Goal: Information Seeking & Learning: Learn about a topic

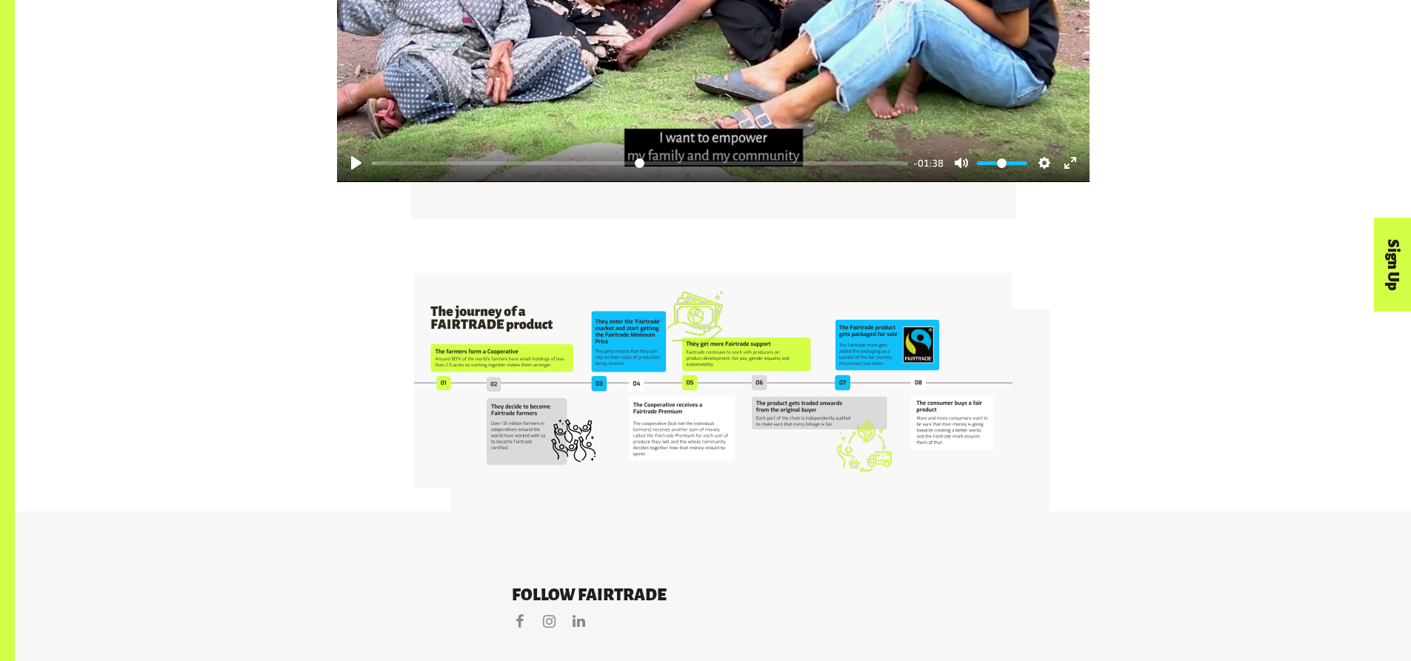
scroll to position [3180, 0]
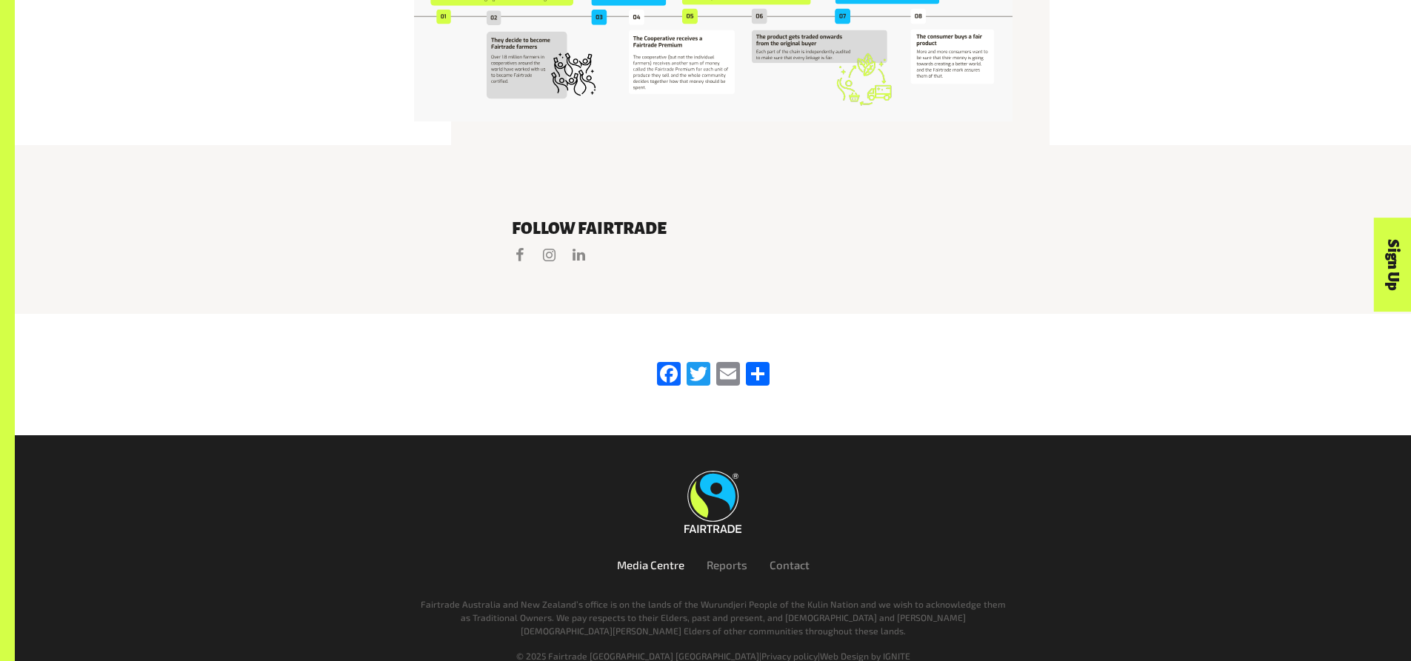
click at [649, 558] on link "Media Centre" at bounding box center [650, 564] width 67 height 13
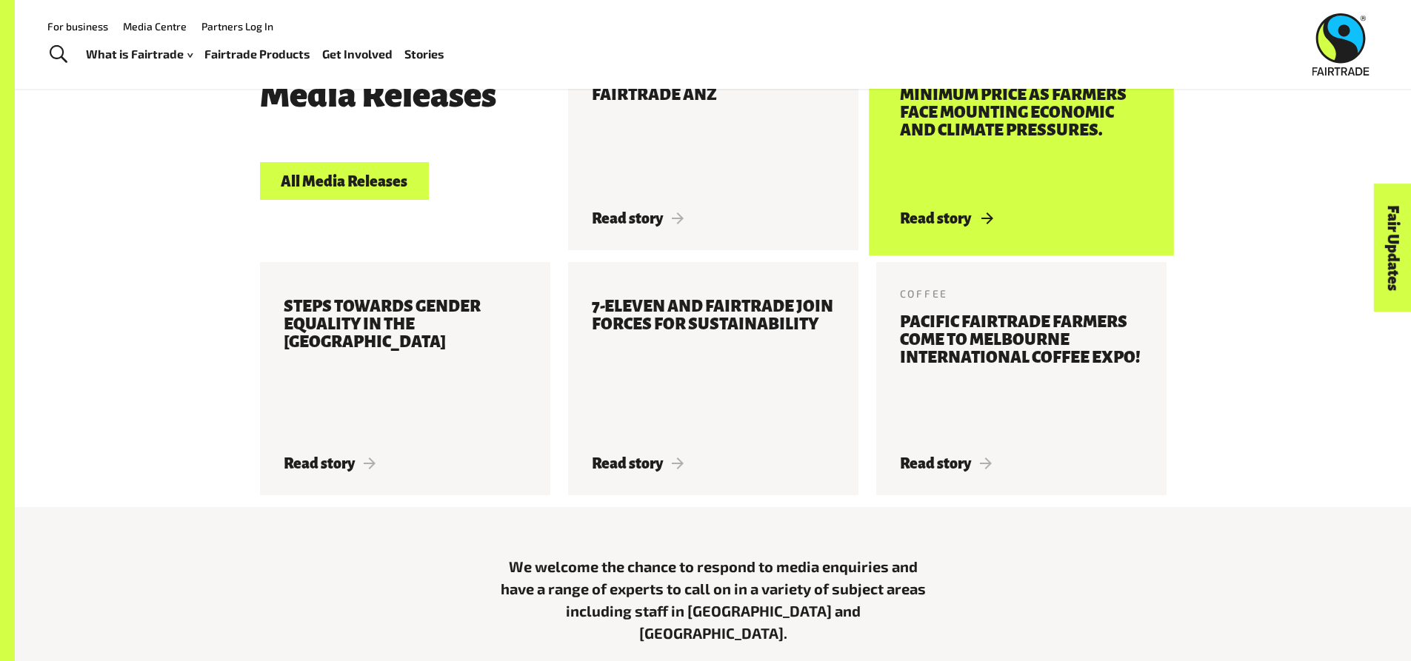
scroll to position [666, 0]
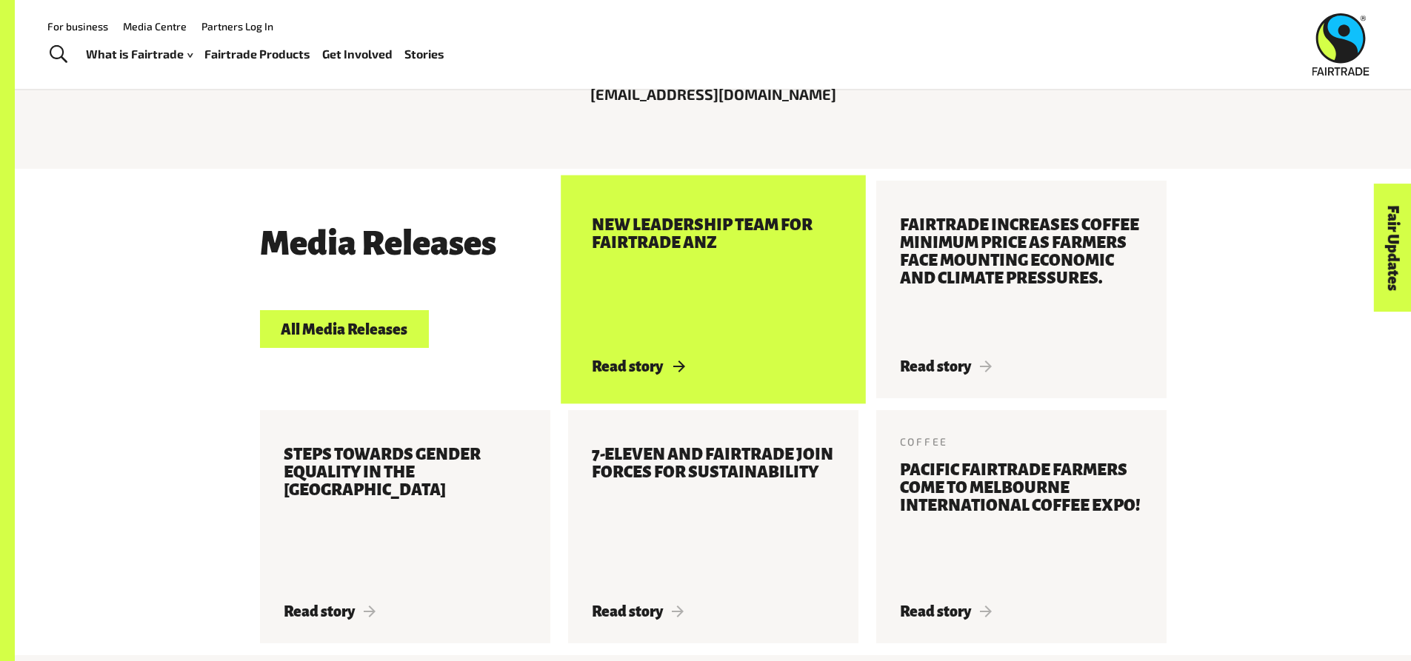
click at [698, 226] on h3 "New Leadership Team for Fairtrade ANZ" at bounding box center [713, 278] width 243 height 124
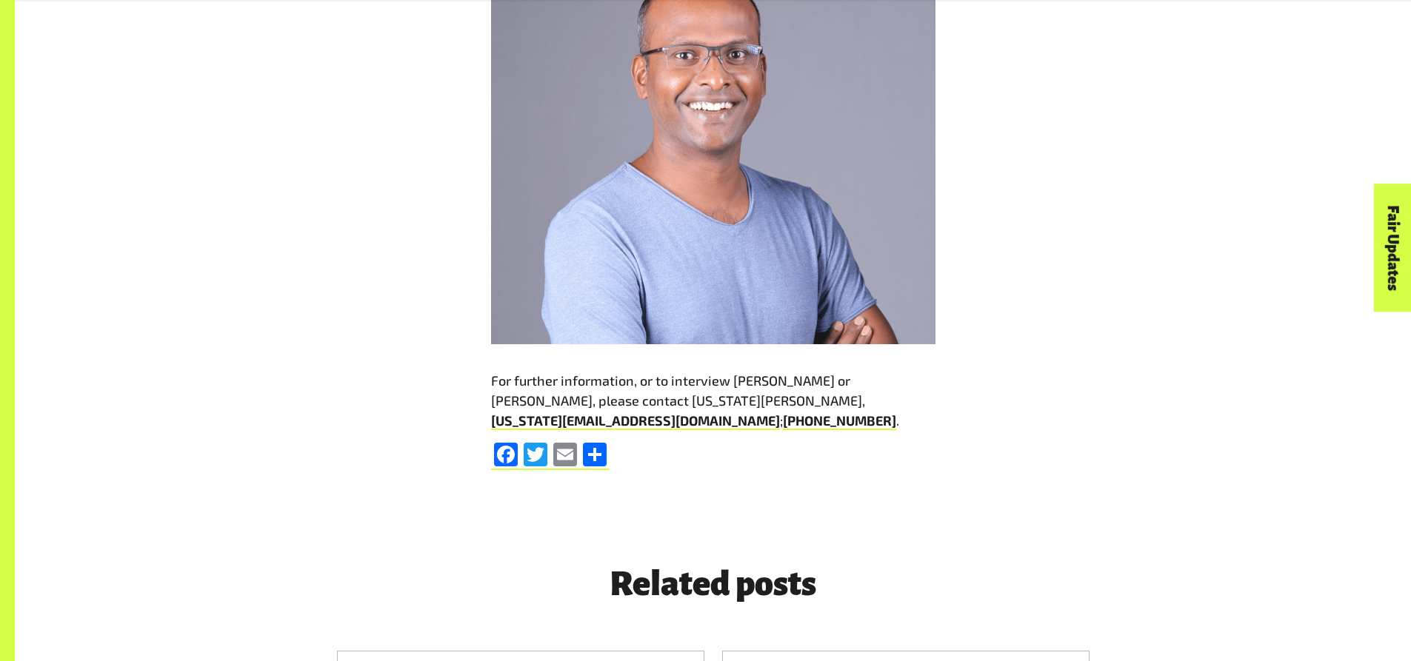
scroll to position [3406, 0]
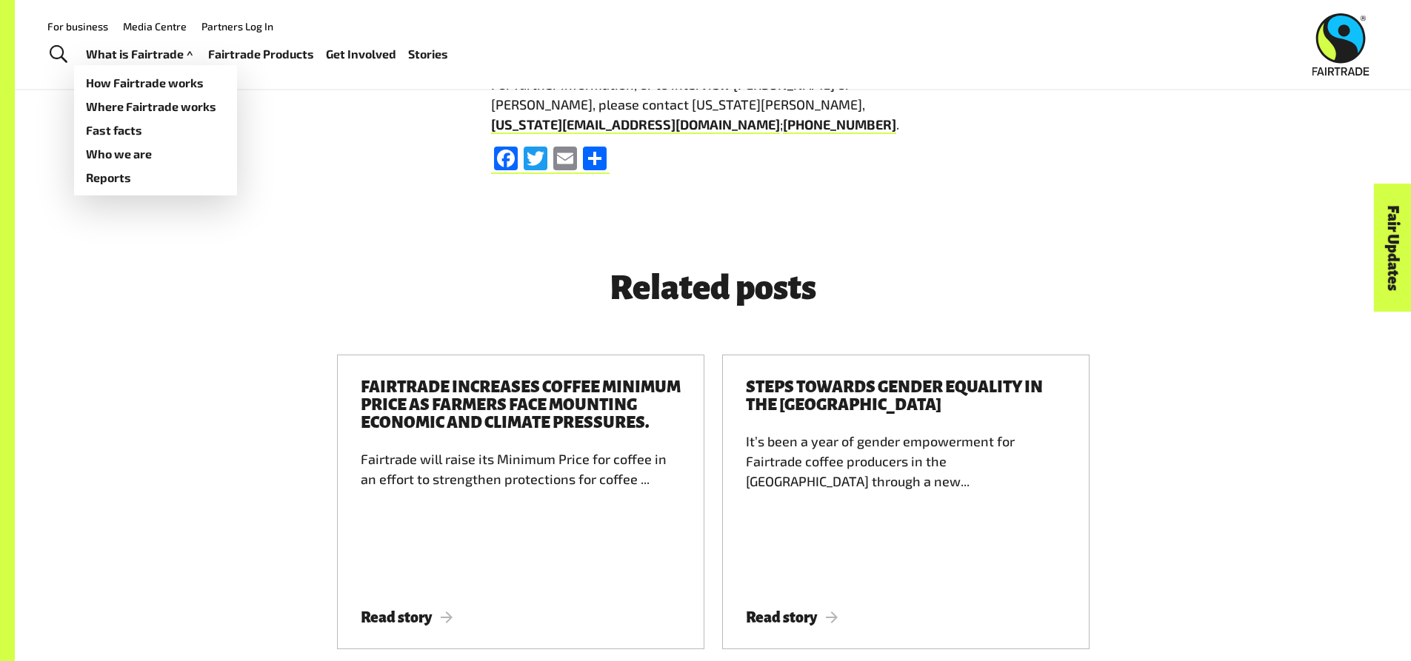
click at [174, 57] on link "What is Fairtrade" at bounding box center [141, 54] width 110 height 21
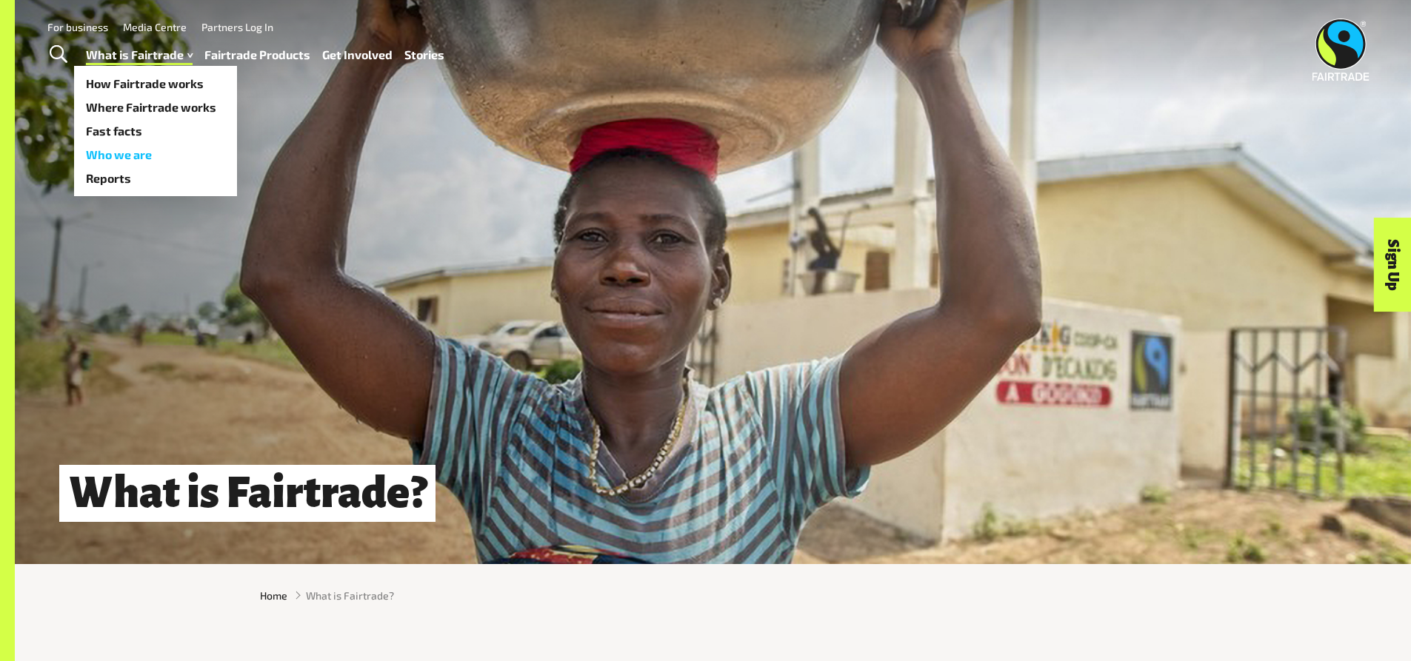
click at [128, 158] on link "Who we are" at bounding box center [155, 155] width 163 height 24
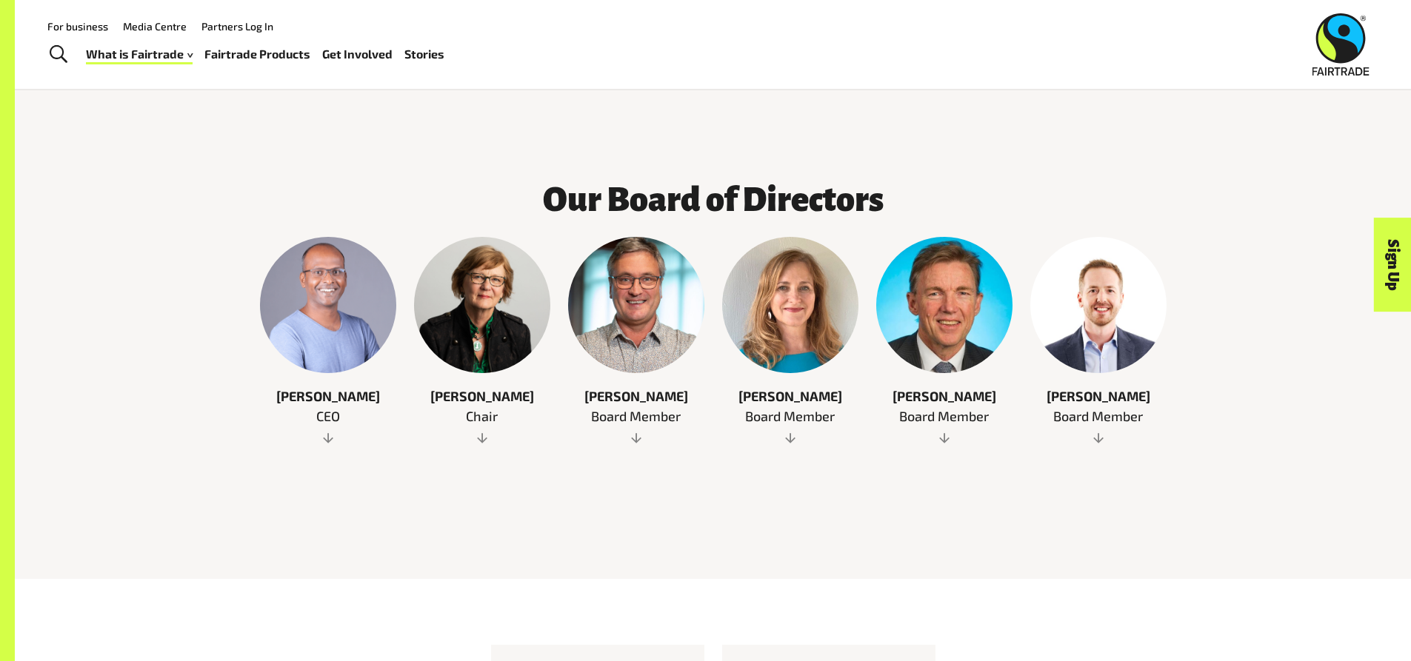
scroll to position [815, 0]
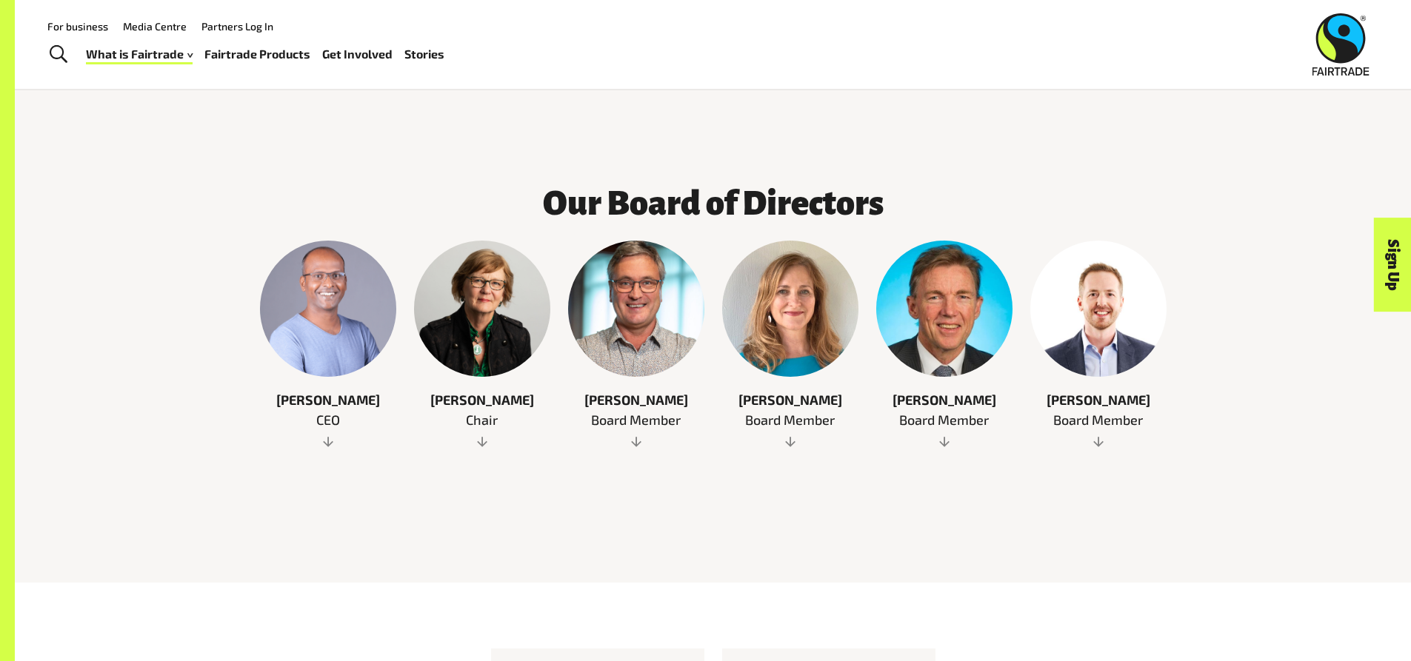
click at [951, 390] on span "[PERSON_NAME]" at bounding box center [944, 400] width 136 height 20
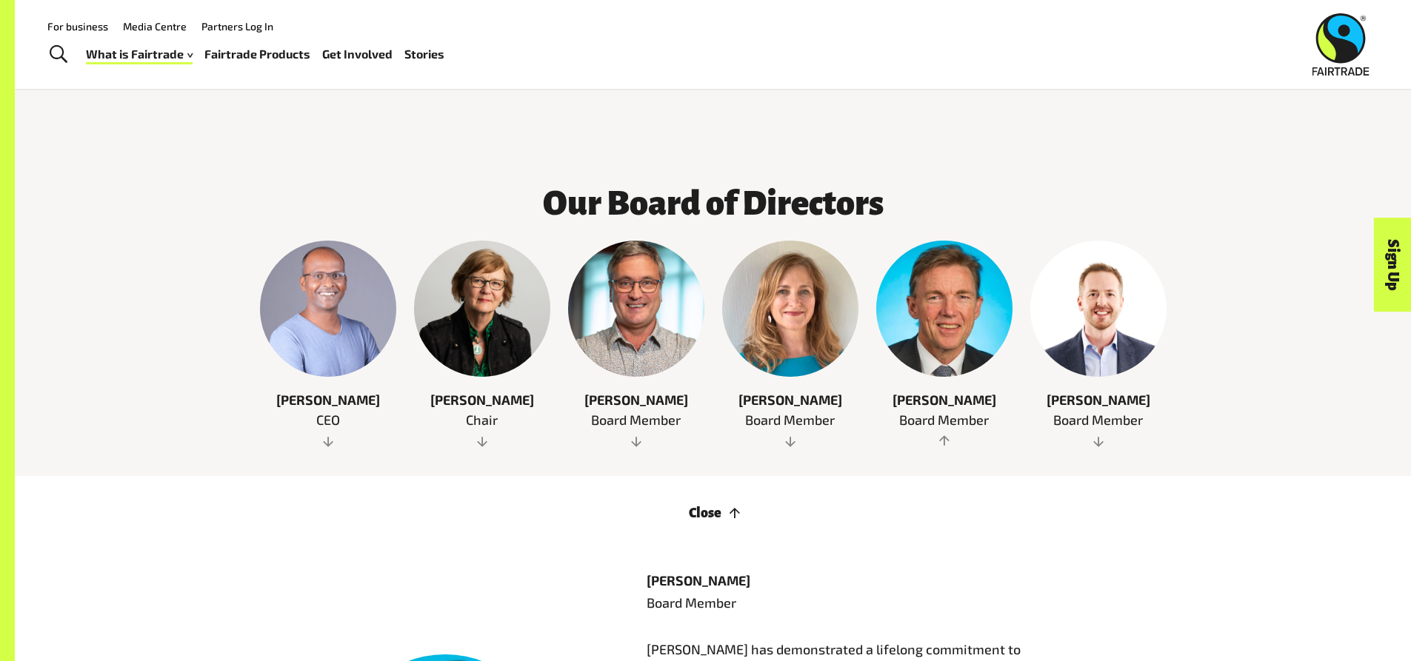
click at [1081, 410] on span "Board Member" at bounding box center [1098, 420] width 136 height 20
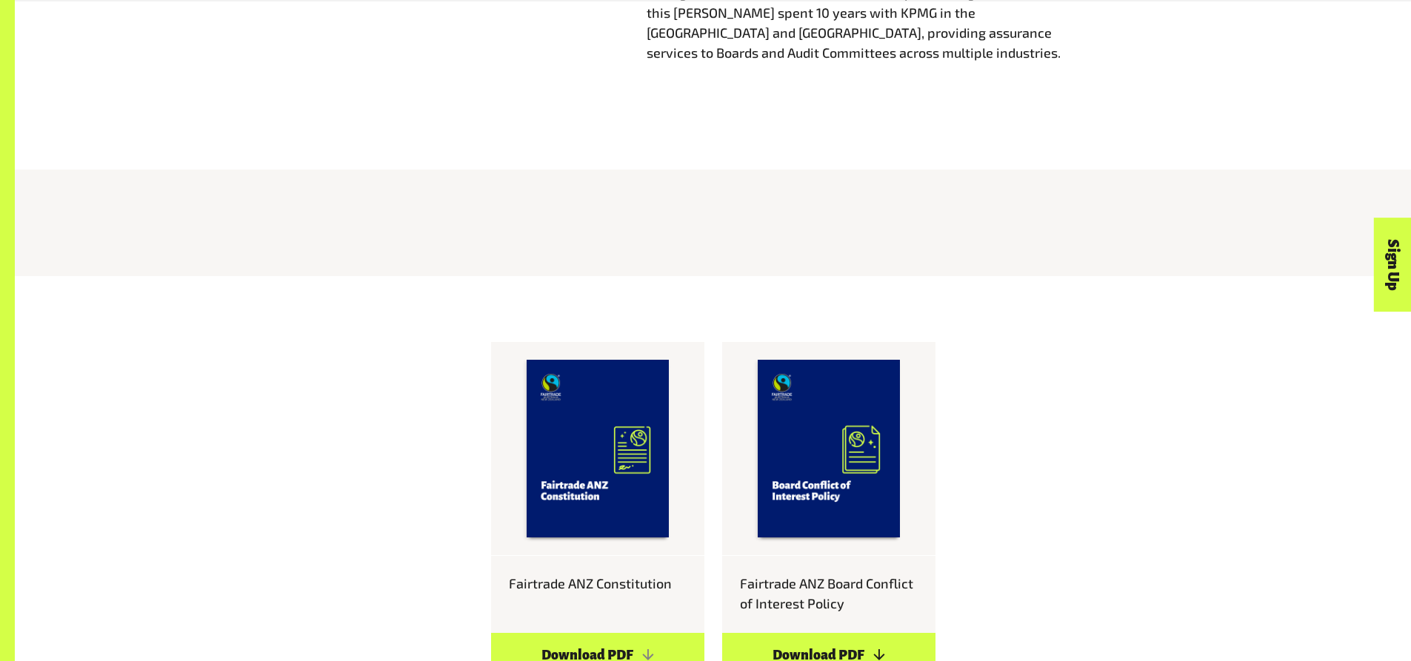
scroll to position [1925, 0]
